Goal: Information Seeking & Learning: Learn about a topic

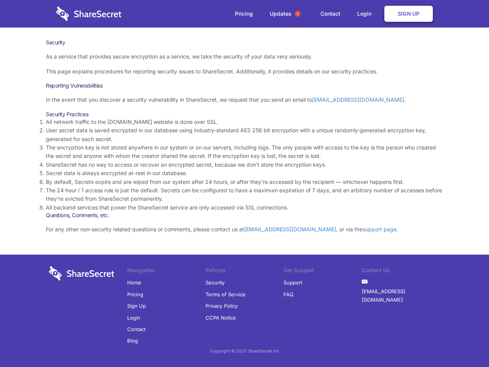
click at [245, 183] on li "By default, Secrets expire and are wiped from our system after 24 hours, or aft…" at bounding box center [244, 182] width 397 height 8
click at [298, 14] on span "1" at bounding box center [298, 14] width 6 height 6
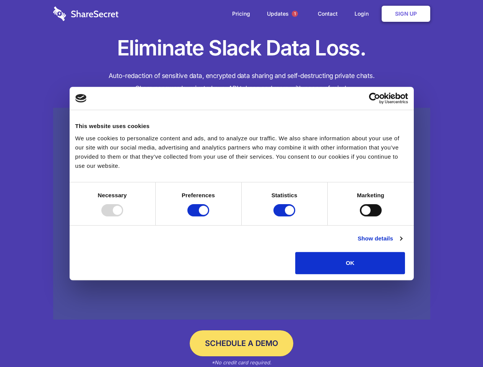
click at [123, 216] on div at bounding box center [112, 210] width 22 height 12
click at [209, 216] on input "Preferences" at bounding box center [198, 210] width 22 height 12
checkbox input "false"
click at [285, 216] on input "Statistics" at bounding box center [284, 210] width 22 height 12
checkbox input "false"
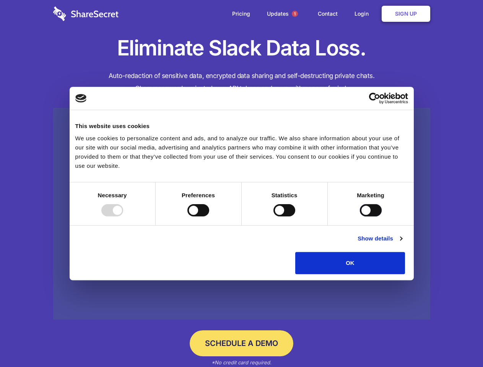
click at [360, 216] on input "Marketing" at bounding box center [371, 210] width 22 height 12
checkbox input "true"
click at [402, 243] on link "Show details" at bounding box center [379, 238] width 44 height 9
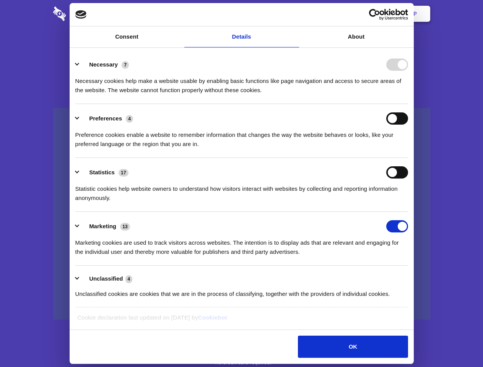
click at [408, 104] on li "Necessary 7 Necessary cookies help make a website usable by enabling basic func…" at bounding box center [241, 77] width 332 height 54
click at [294, 14] on span "1" at bounding box center [295, 14] width 6 height 6
